Goal: Communication & Community: Answer question/provide support

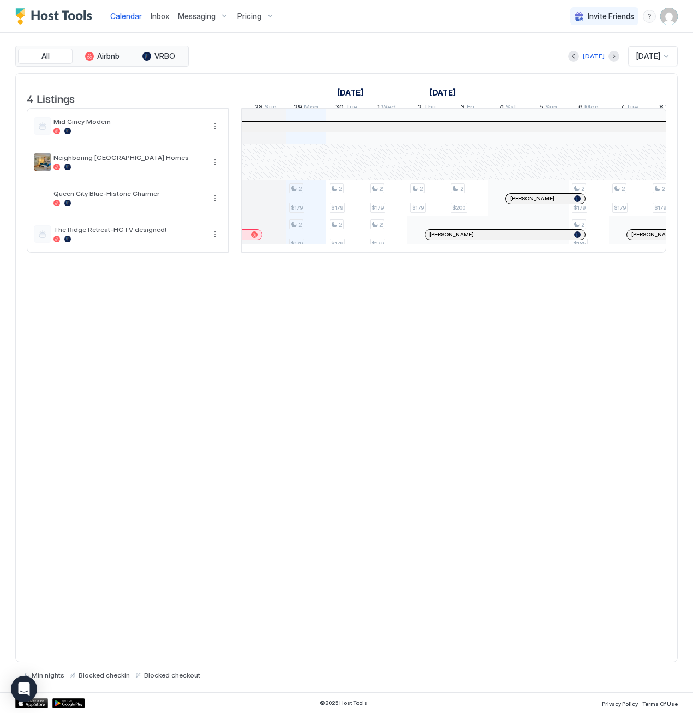
scroll to position [0, 1345]
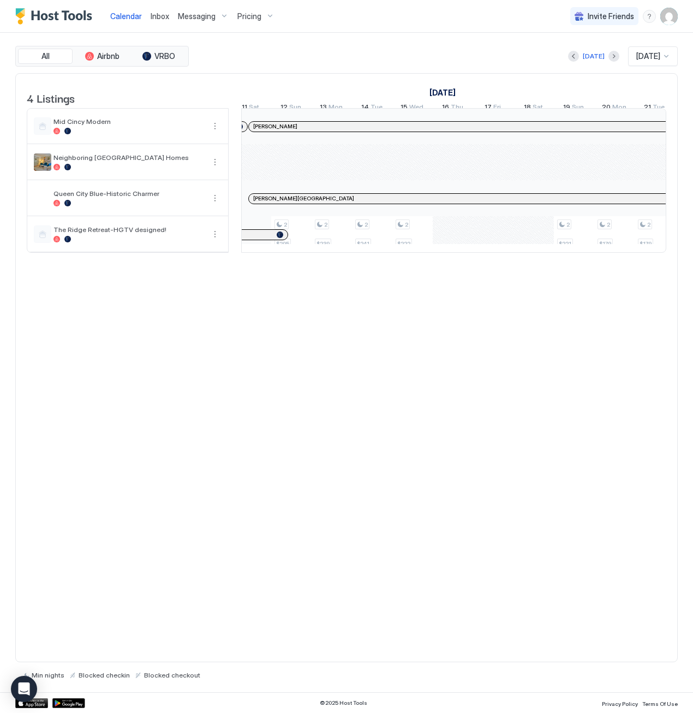
click at [156, 17] on span "Inbox" at bounding box center [160, 15] width 19 height 9
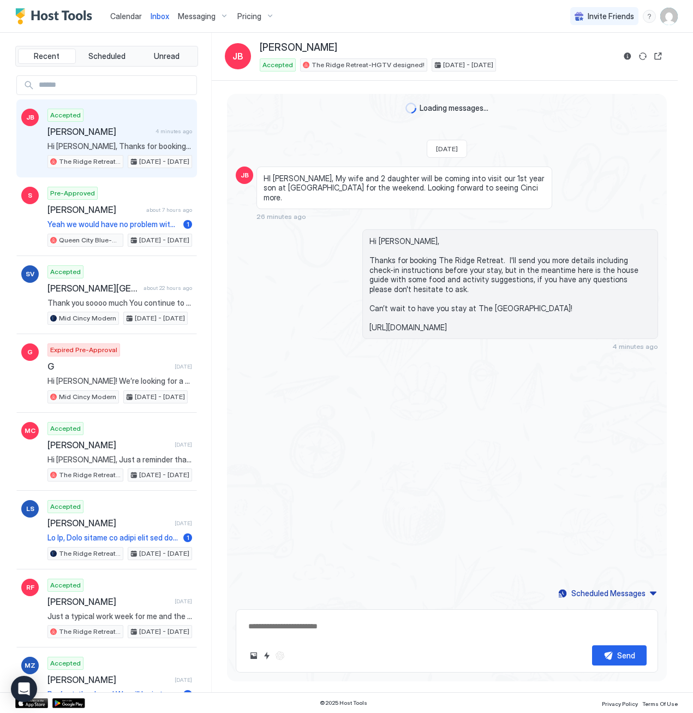
type textarea "*"
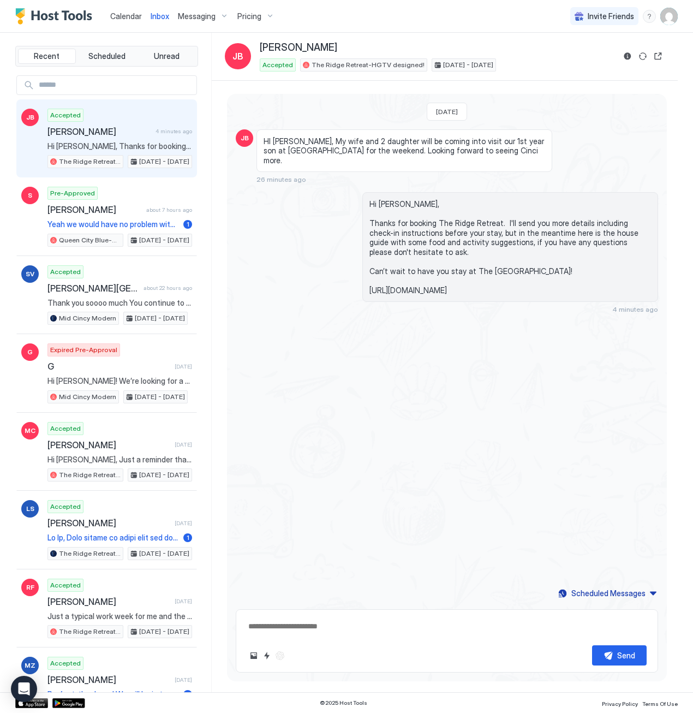
click at [127, 15] on span "Calendar" at bounding box center [126, 15] width 32 height 9
